Goal: Check status: Check status

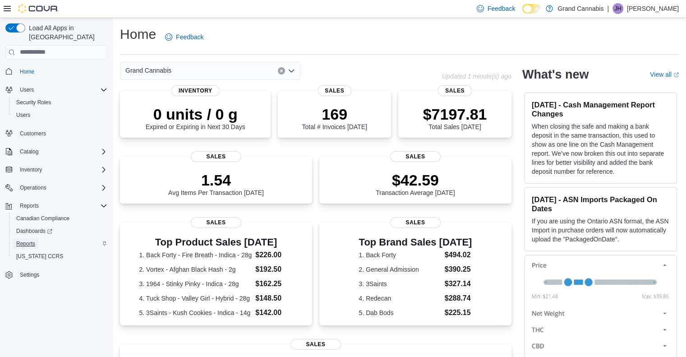
click at [23, 240] on span "Reports" at bounding box center [25, 243] width 19 height 7
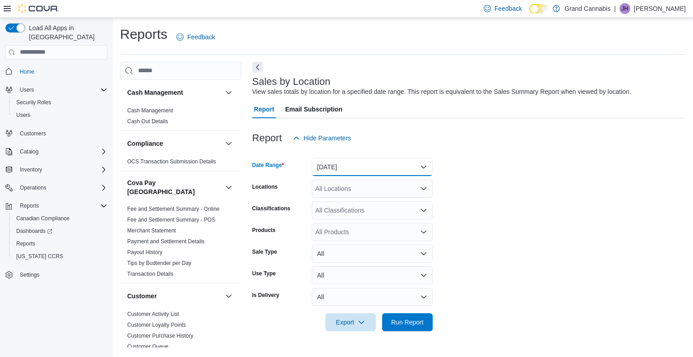
click at [426, 165] on button "[DATE]" at bounding box center [372, 167] width 121 height 18
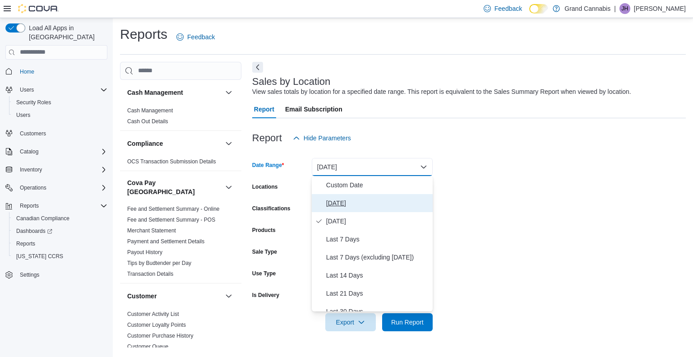
click at [343, 203] on span "[DATE]" at bounding box center [377, 203] width 103 height 11
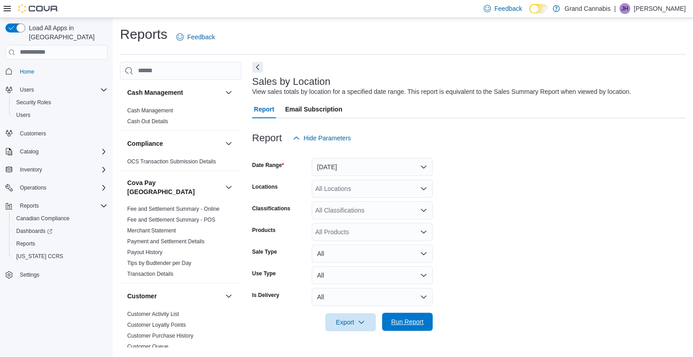
click at [413, 322] on span "Run Report" at bounding box center [407, 321] width 32 height 9
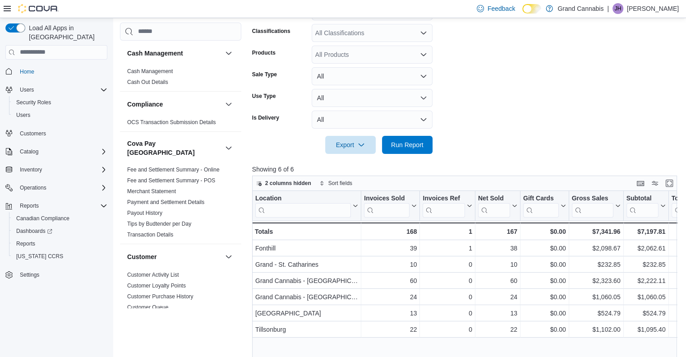
scroll to position [178, 0]
